Goal: Obtain resource: Obtain resource

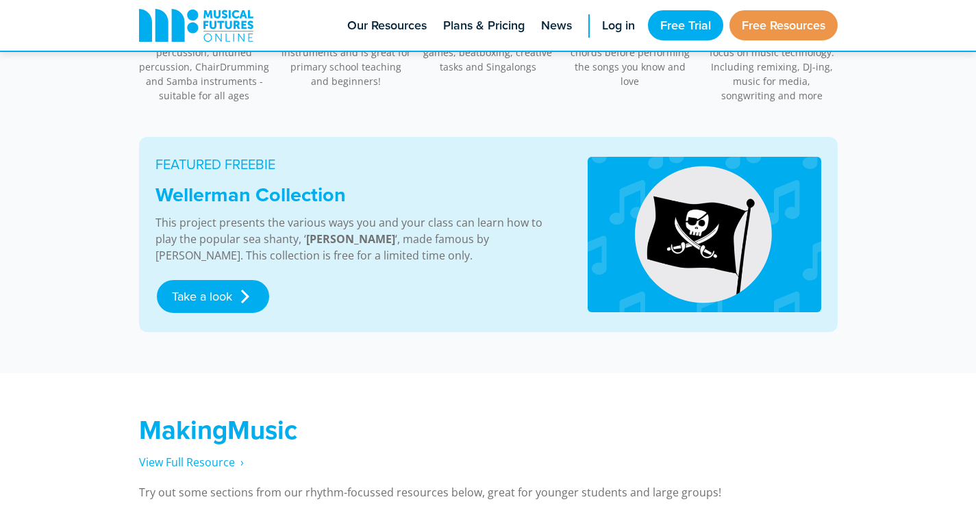
scroll to position [685, 0]
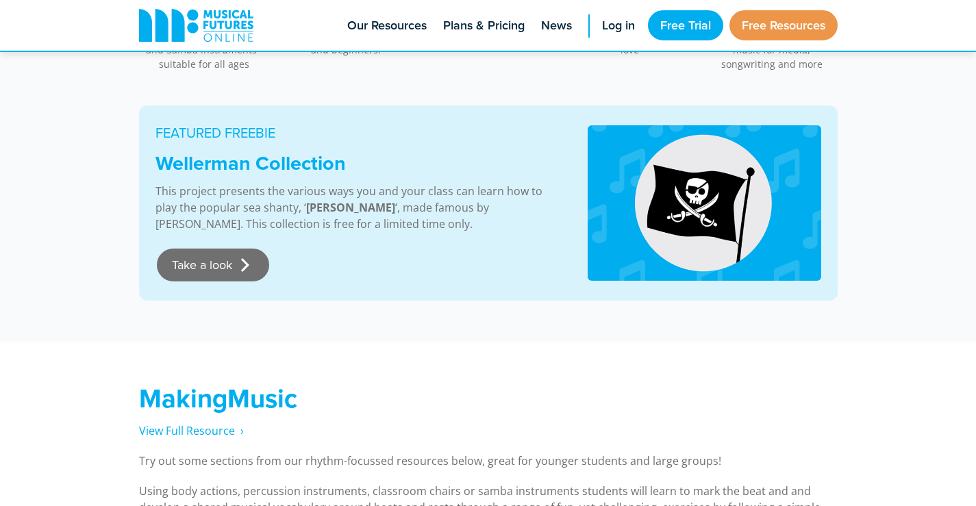
click at [197, 266] on link "Take a look" at bounding box center [213, 265] width 112 height 33
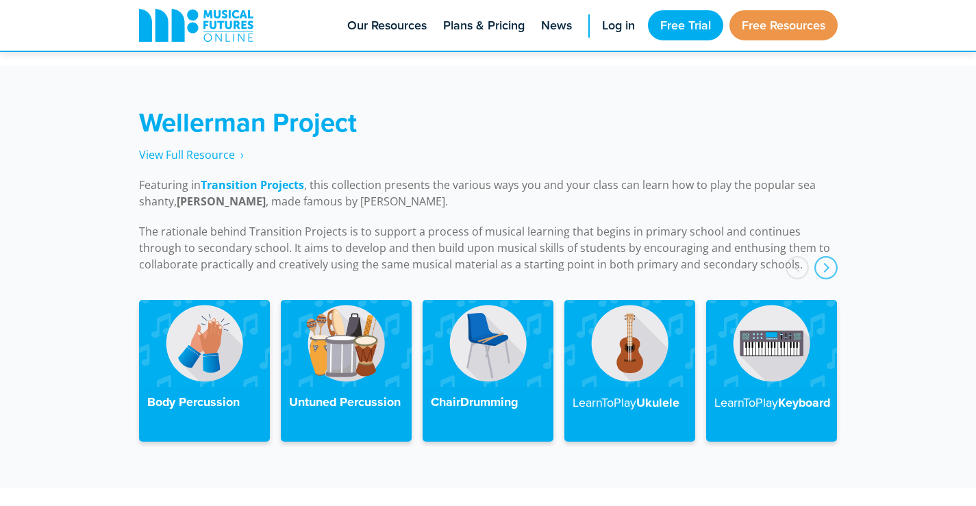
scroll to position [3094, 0]
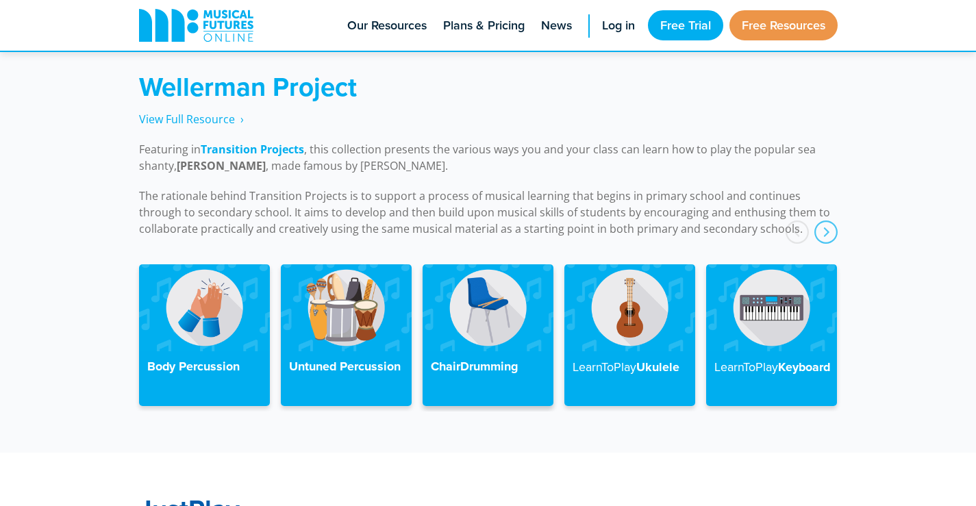
click at [487, 314] on img at bounding box center [488, 307] width 131 height 87
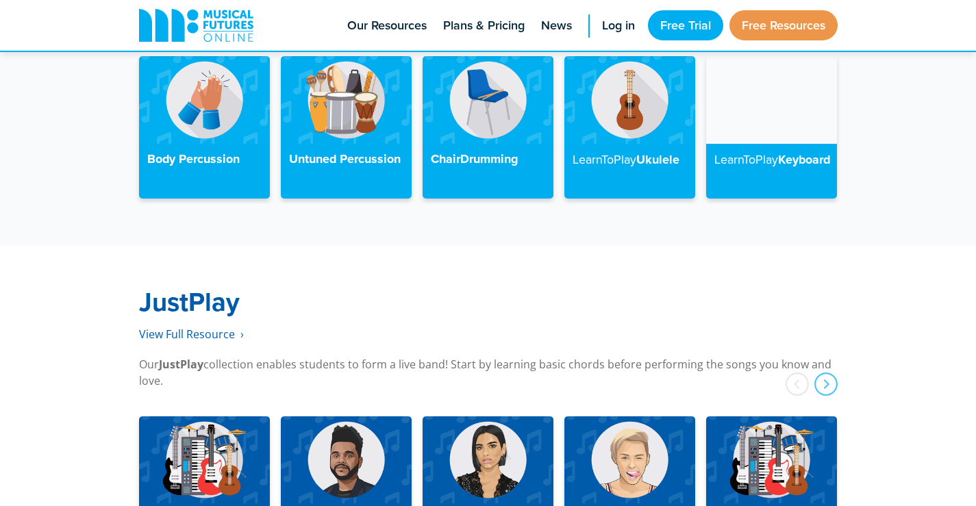
scroll to position [3299, 0]
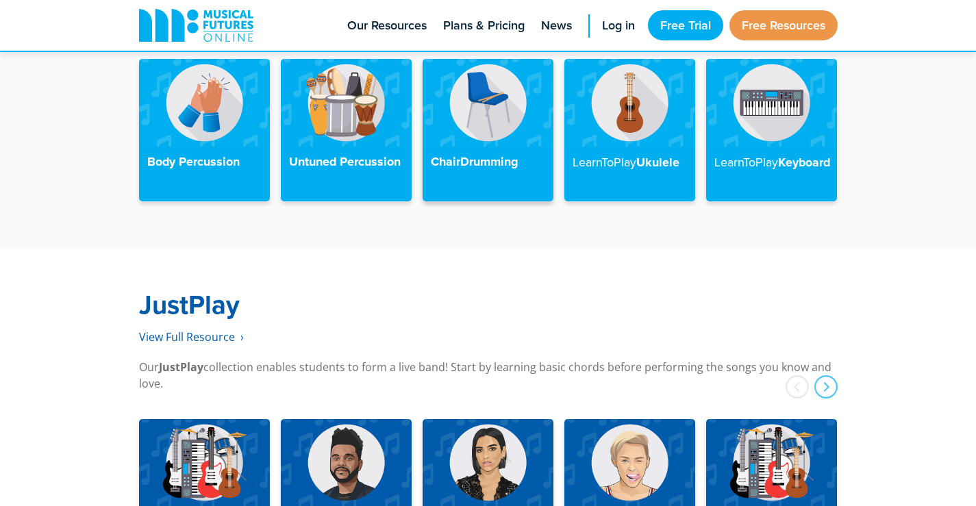
click at [486, 118] on img at bounding box center [488, 102] width 131 height 87
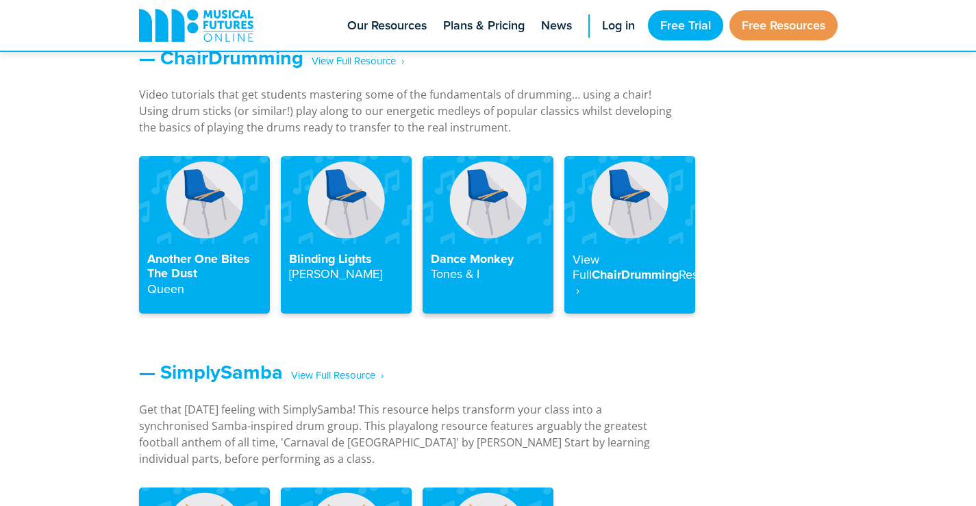
scroll to position [1586, 0]
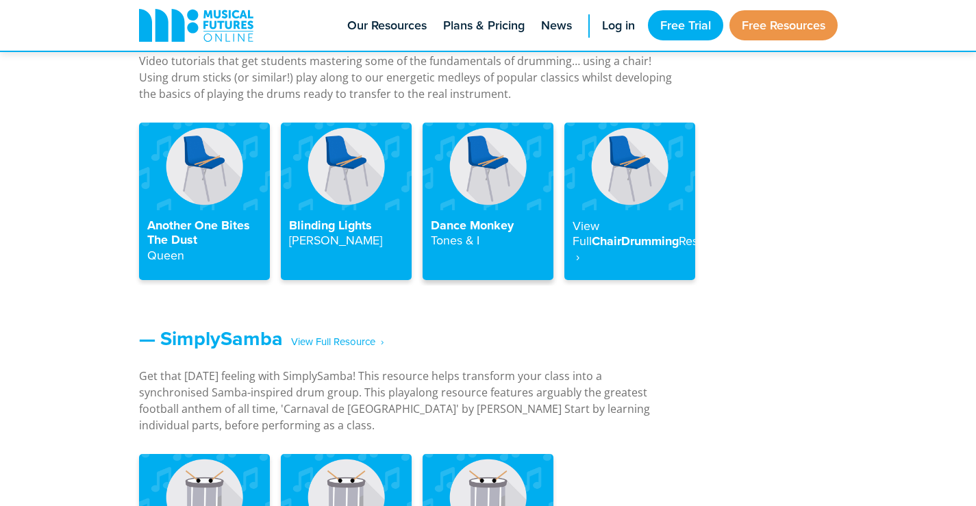
click at [477, 227] on h4 "Dance Monkey Tones & I" at bounding box center [488, 233] width 114 height 30
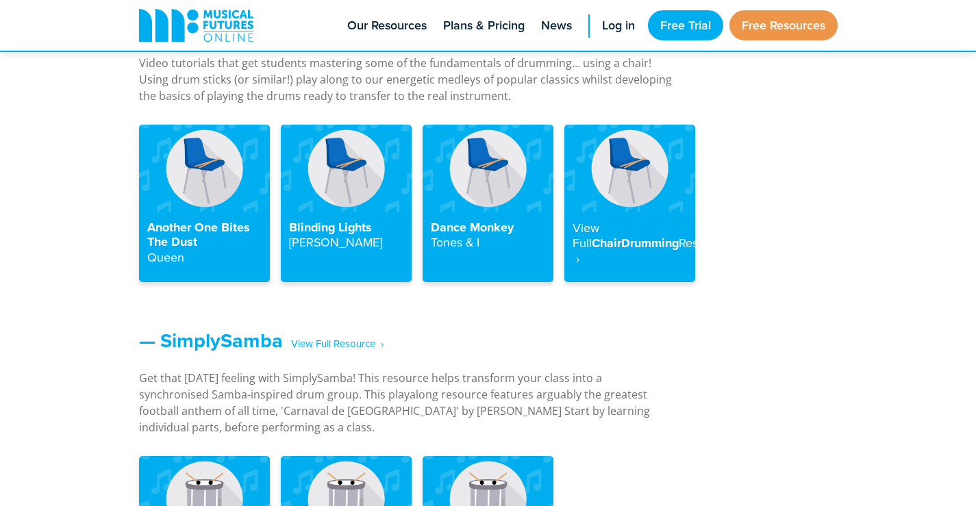
scroll to position [1569, 0]
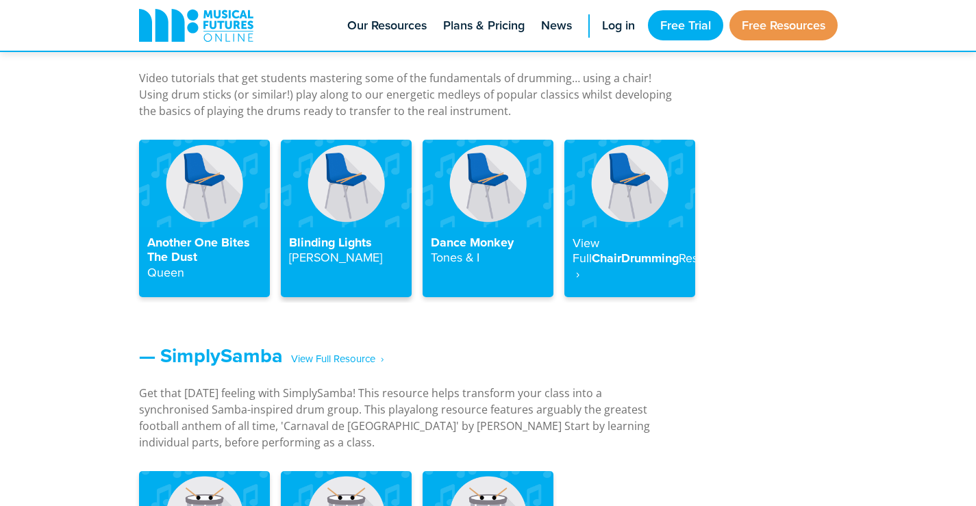
click at [370, 218] on img at bounding box center [346, 183] width 131 height 87
